Goal: Check status: Check status

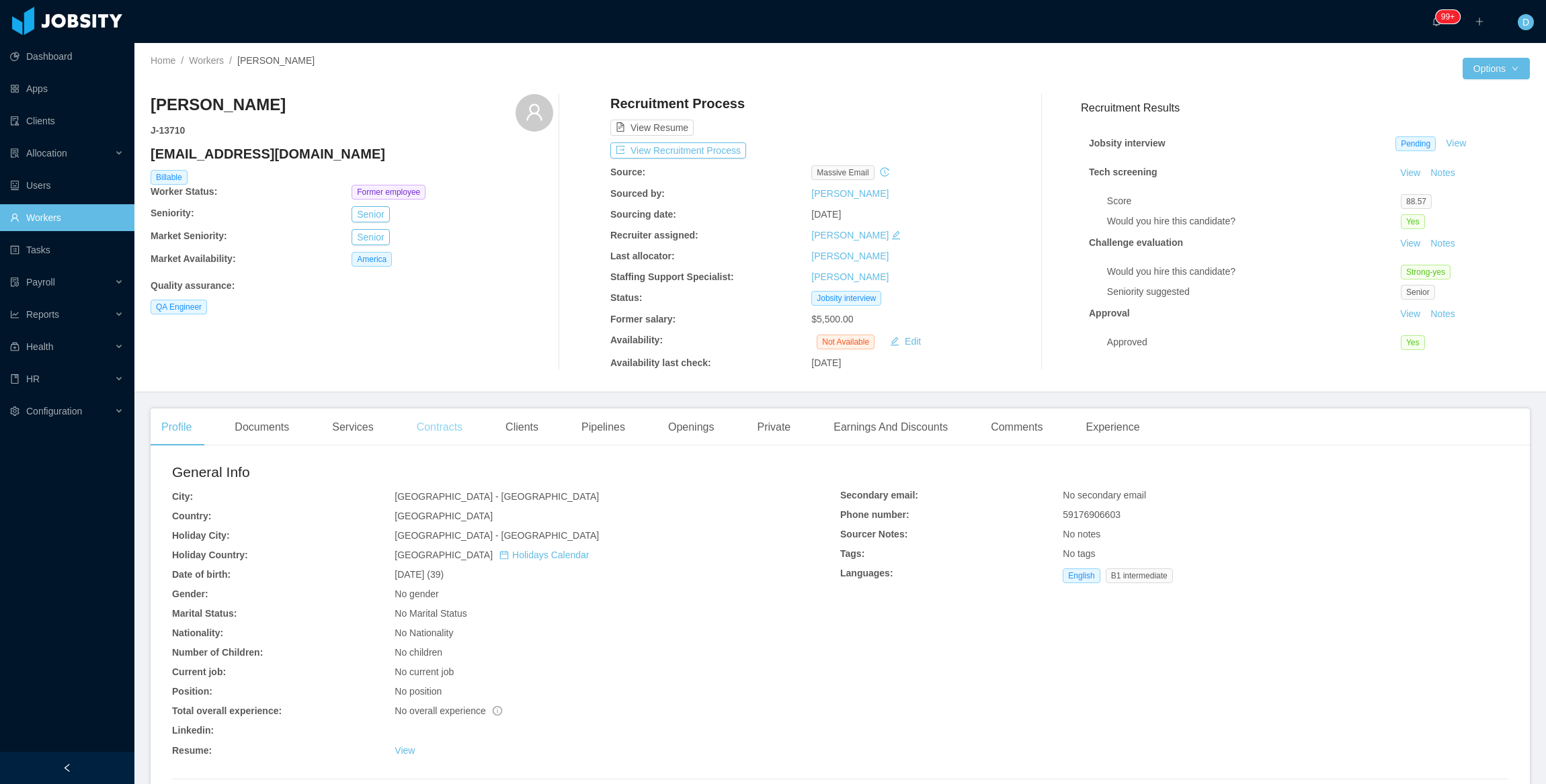
click at [448, 431] on div "Contracts" at bounding box center [440, 427] width 68 height 37
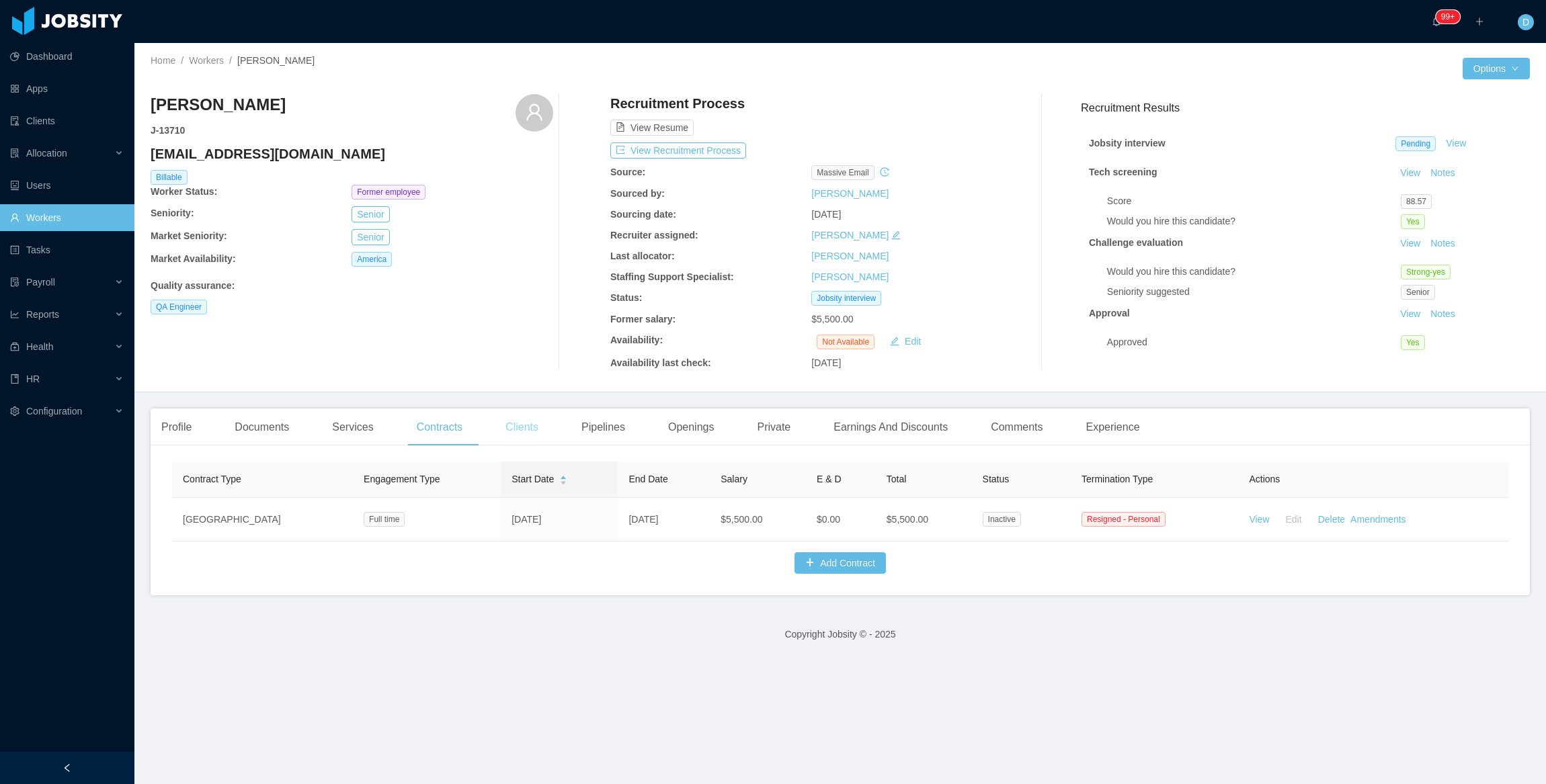
click at [523, 436] on div "Clients" at bounding box center [522, 427] width 55 height 37
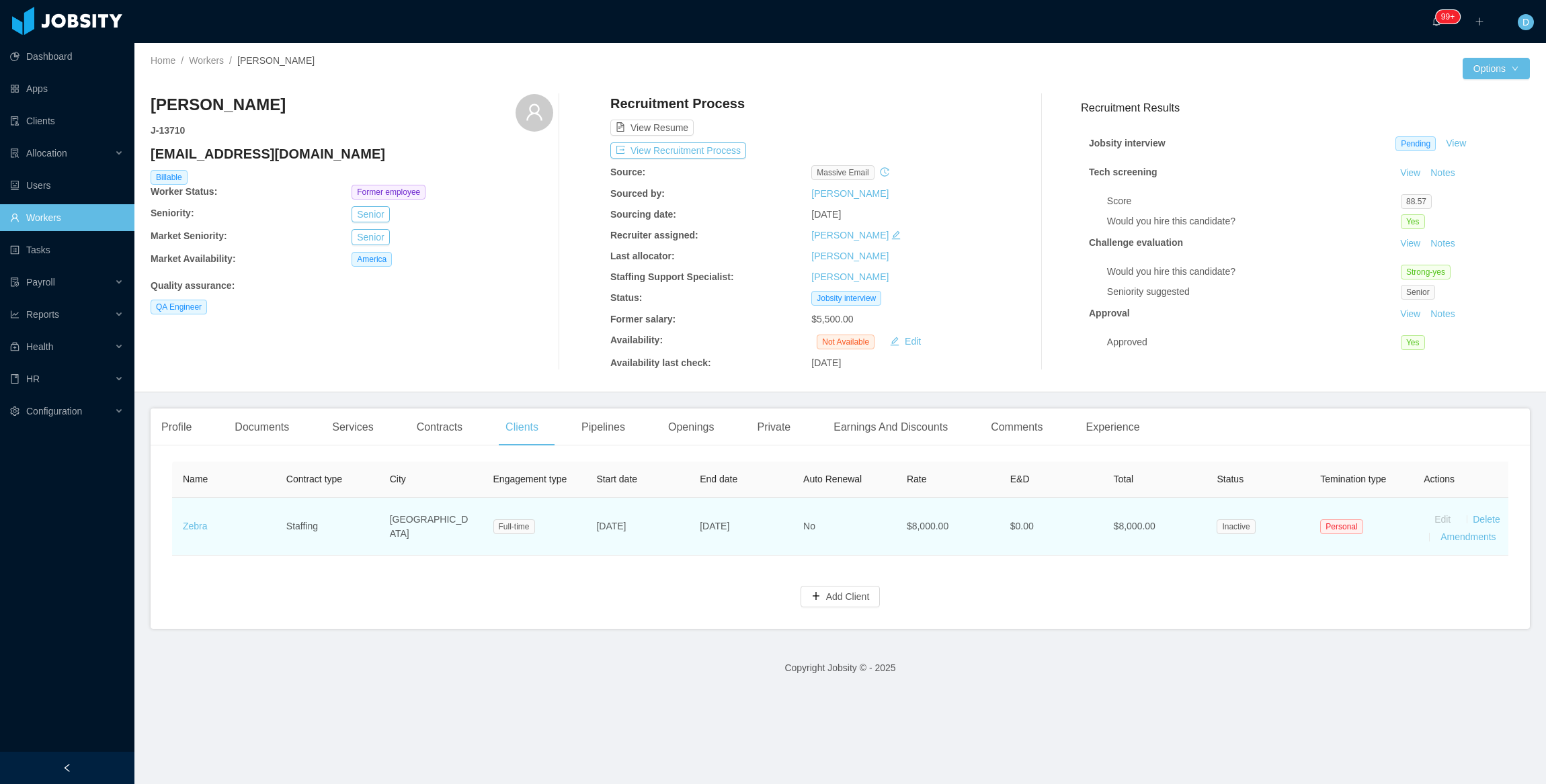
scroll to position [0, 21]
click at [1432, 538] on link "Amendments" at bounding box center [1460, 536] width 55 height 11
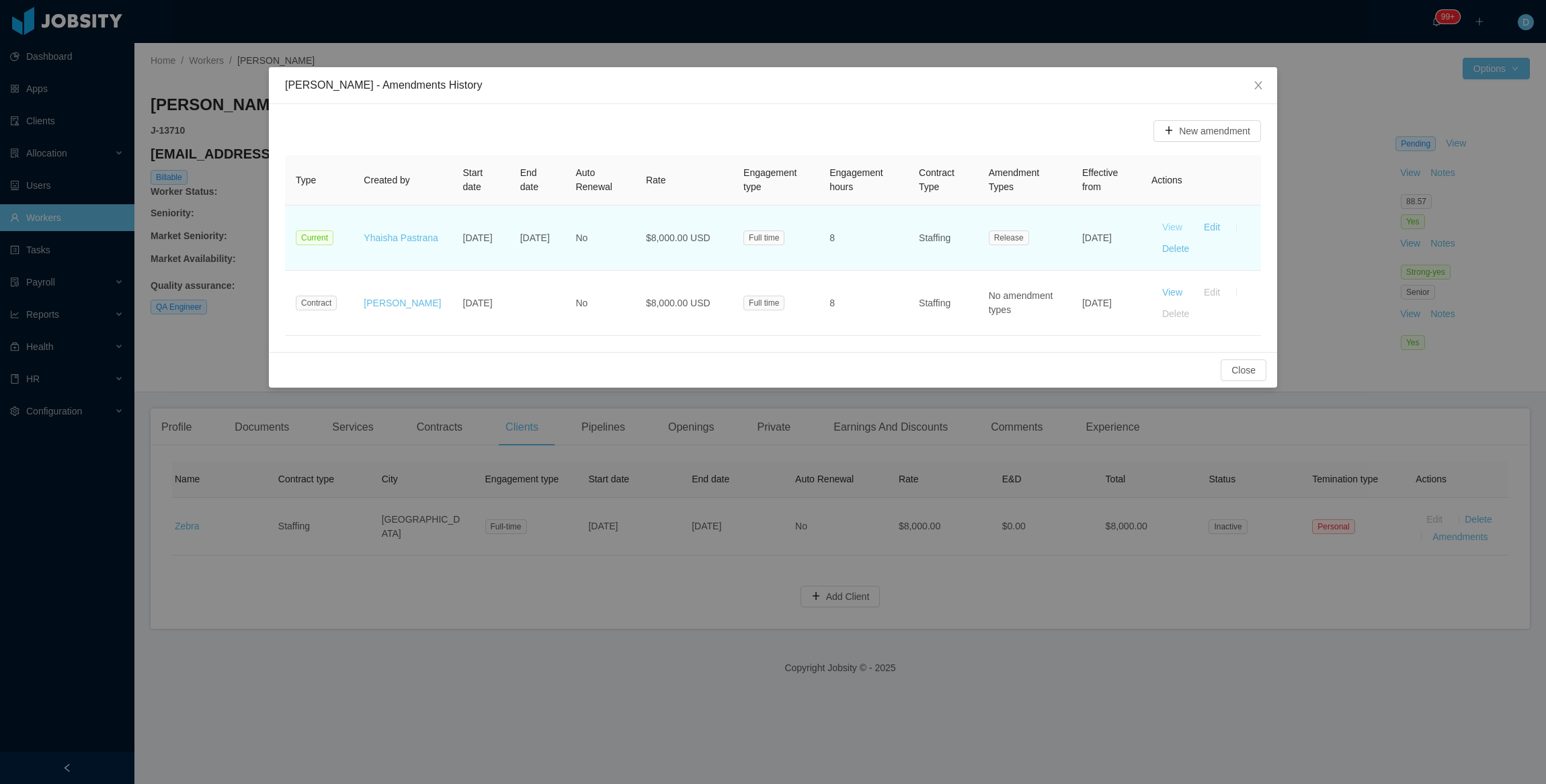
click at [1180, 224] on button "View" at bounding box center [1172, 227] width 42 height 22
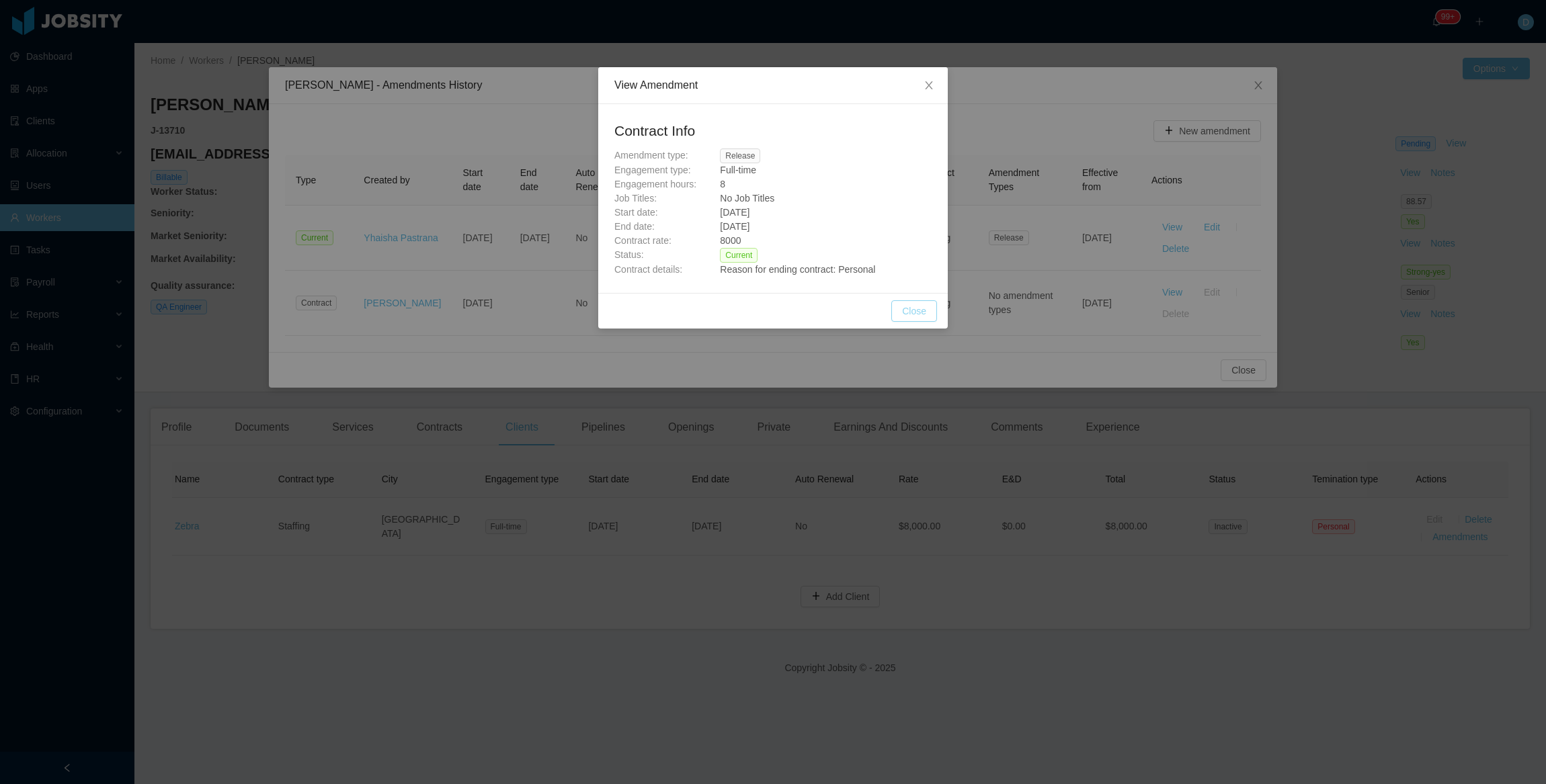
click at [925, 312] on button "Close" at bounding box center [915, 311] width 46 height 22
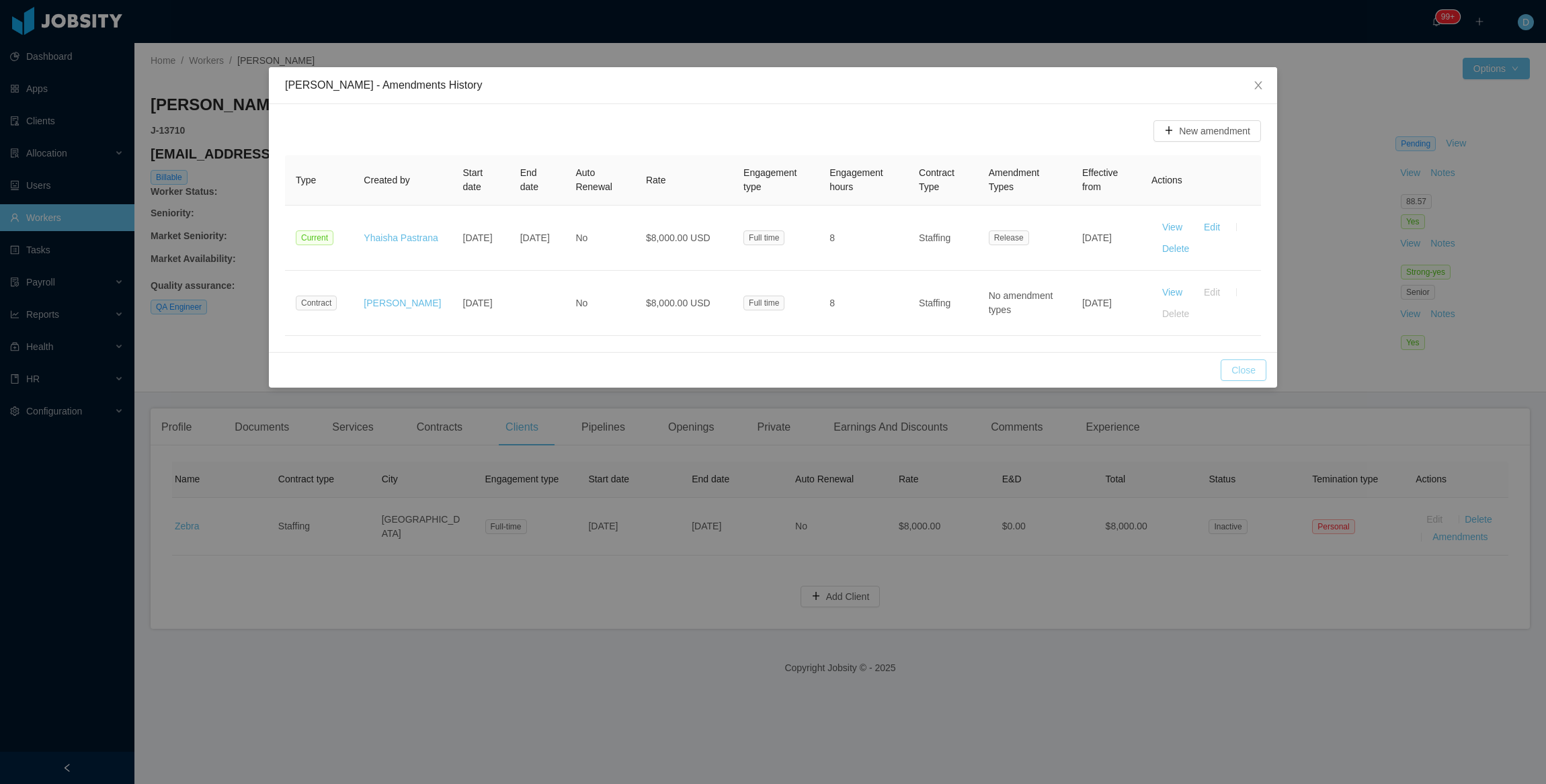
click at [1251, 370] on button "Close" at bounding box center [1244, 370] width 46 height 22
